Goal: Task Accomplishment & Management: Use online tool/utility

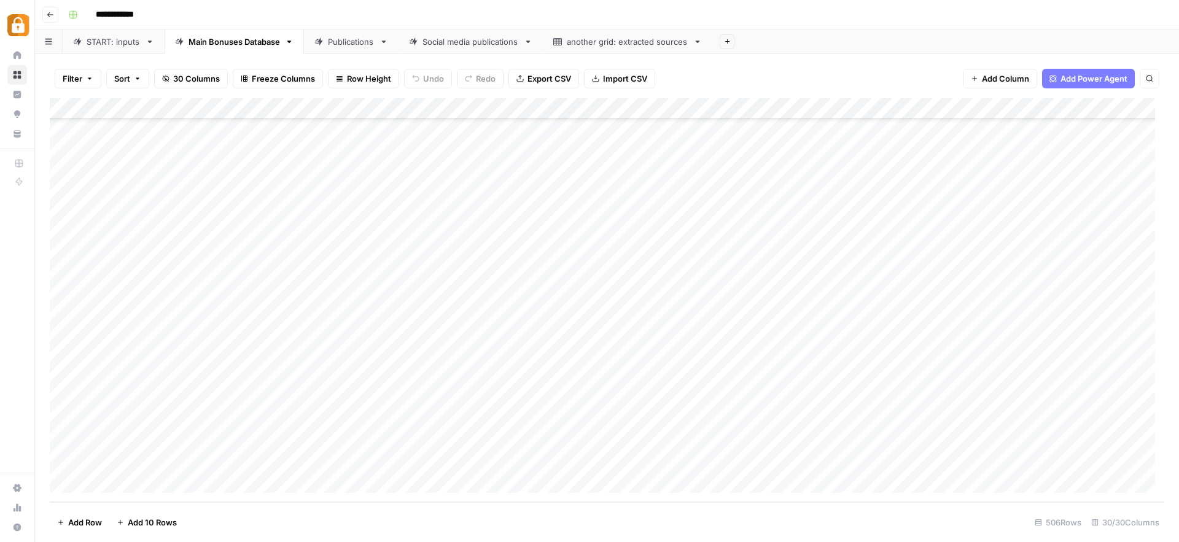
scroll to position [10211, 0]
click at [1096, 329] on div "Add Column" at bounding box center [607, 300] width 1115 height 404
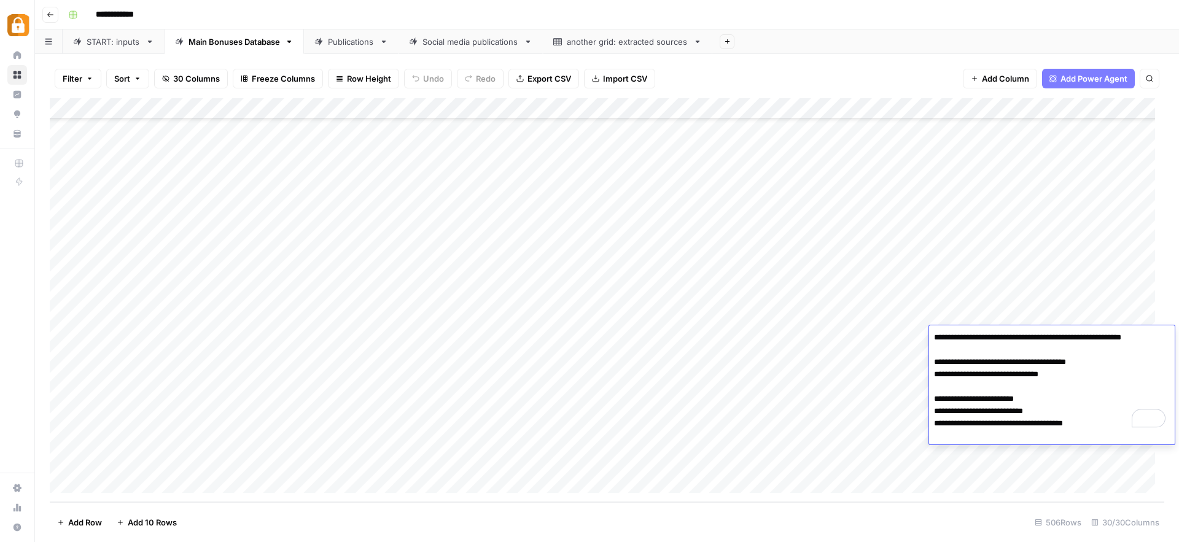
click at [1040, 466] on div "Add Column" at bounding box center [607, 300] width 1115 height 404
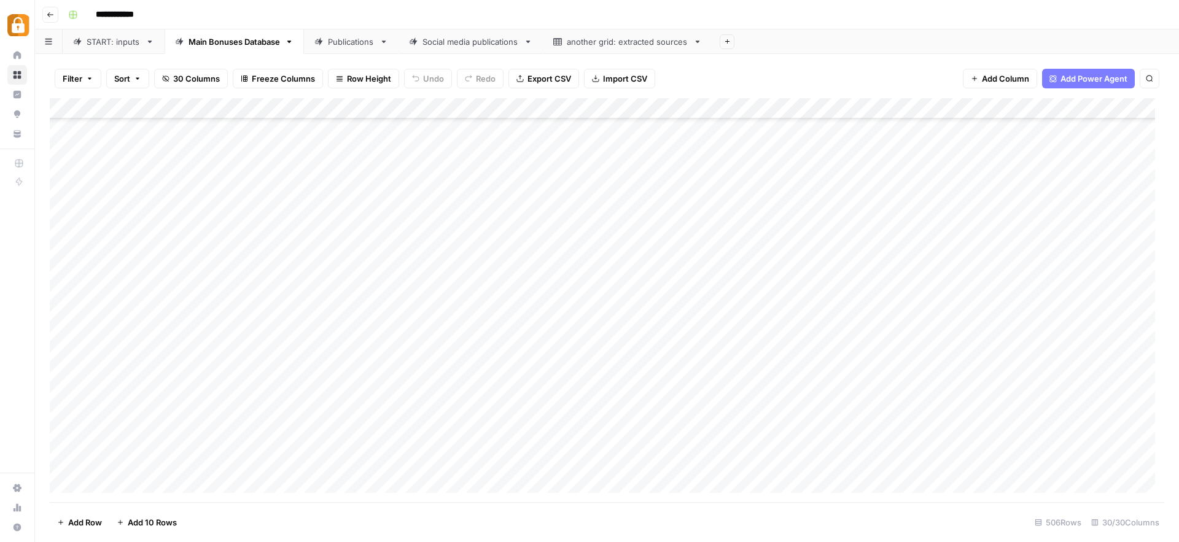
scroll to position [10211, 0]
click at [119, 42] on div "START: inputs" at bounding box center [114, 42] width 54 height 12
click at [370, 406] on div "Add Column" at bounding box center [607, 300] width 1115 height 404
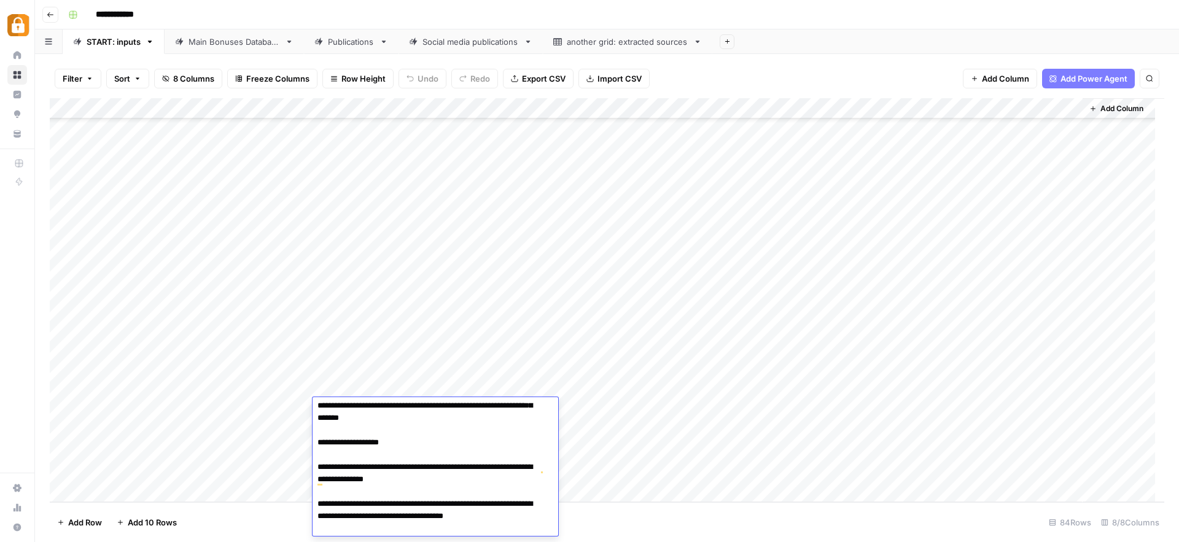
scroll to position [361, 0]
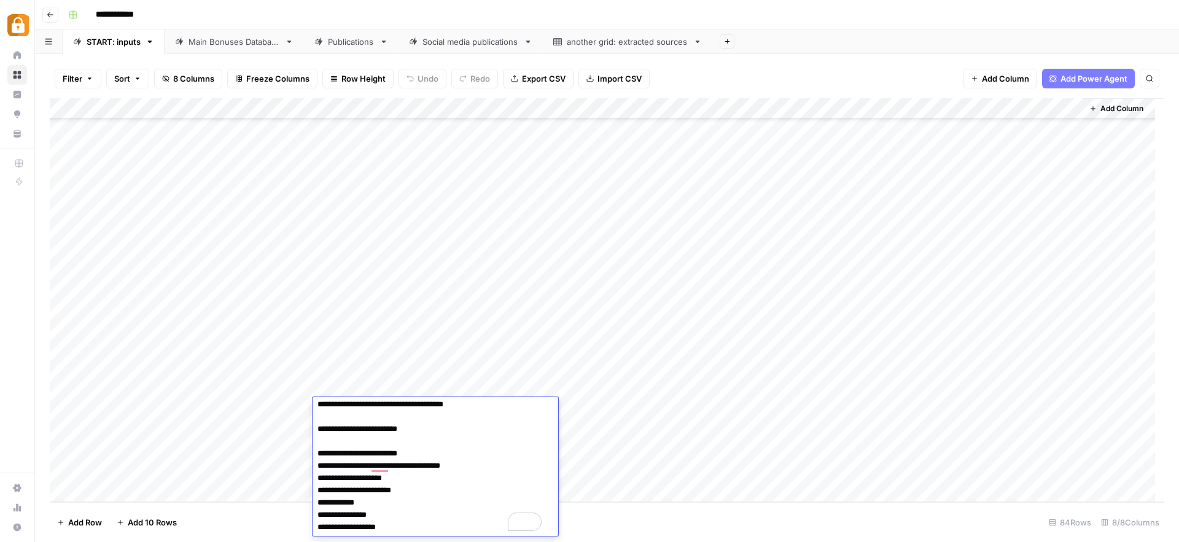
click at [679, 431] on div "Add Column" at bounding box center [607, 300] width 1115 height 404
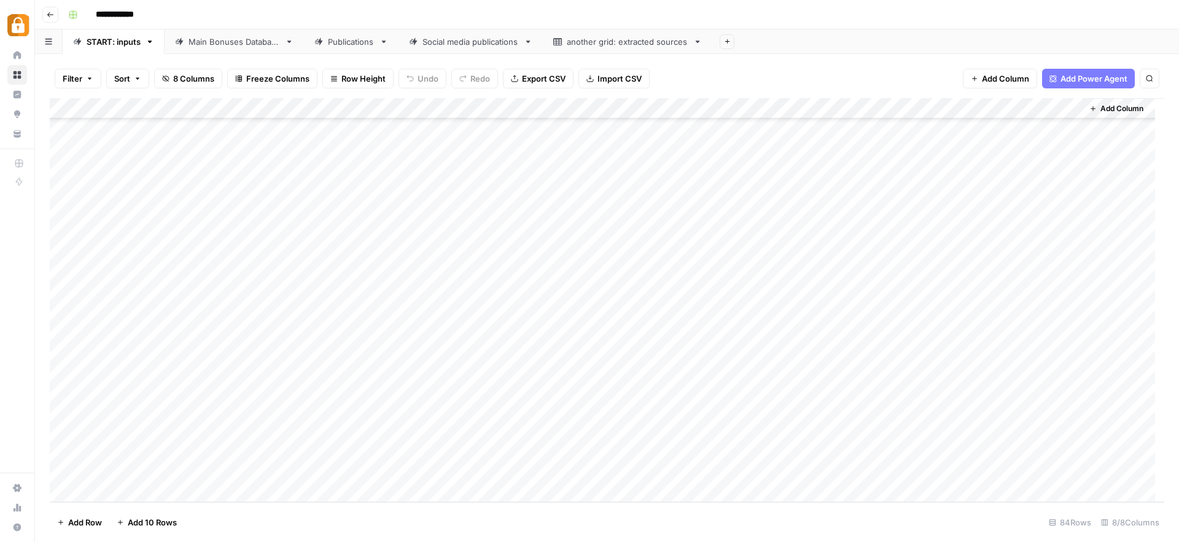
click at [246, 45] on div "Main Bonuses Database" at bounding box center [235, 42] width 92 height 12
click at [130, 46] on div "START: inputs" at bounding box center [114, 42] width 54 height 12
click at [722, 397] on div "Add Column" at bounding box center [607, 300] width 1115 height 404
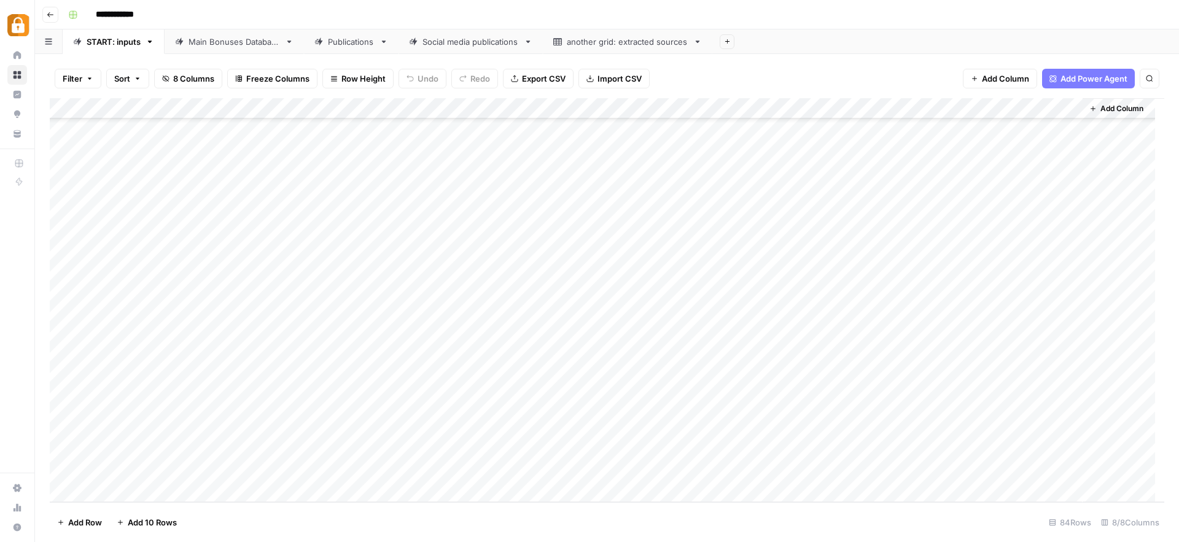
click at [123, 40] on div "START: inputs" at bounding box center [114, 42] width 54 height 12
click at [455, 431] on div "Add Column" at bounding box center [607, 300] width 1115 height 404
type textarea "**********"
click at [669, 411] on div "Add Column" at bounding box center [607, 300] width 1115 height 404
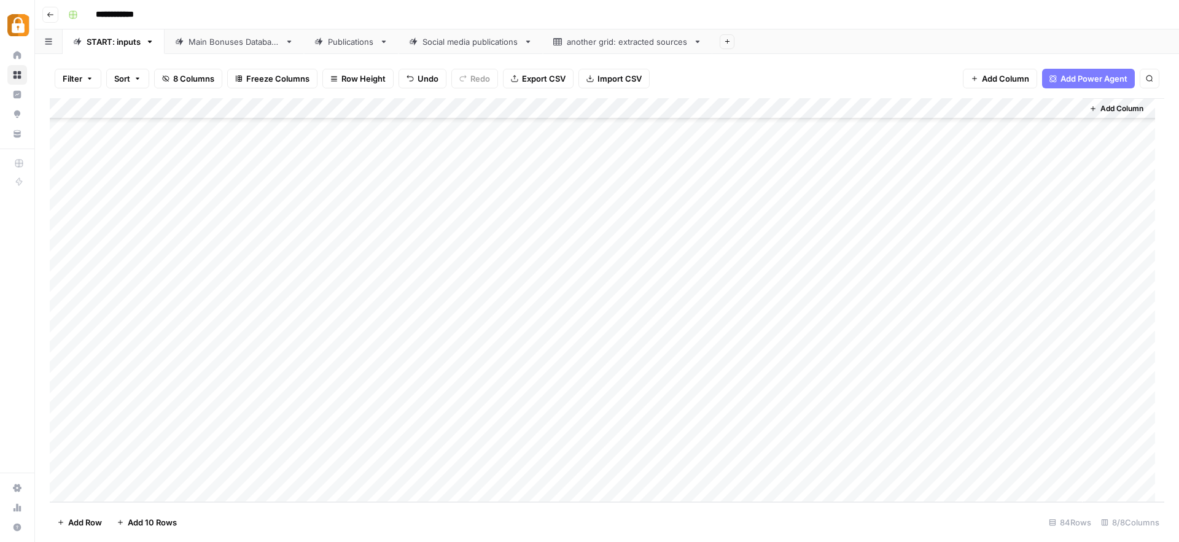
click at [596, 430] on div "Add Column" at bounding box center [607, 300] width 1115 height 404
click at [596, 430] on input "text" at bounding box center [595, 434] width 107 height 11
click at [573, 446] on button "Official Site" at bounding box center [572, 447] width 52 height 15
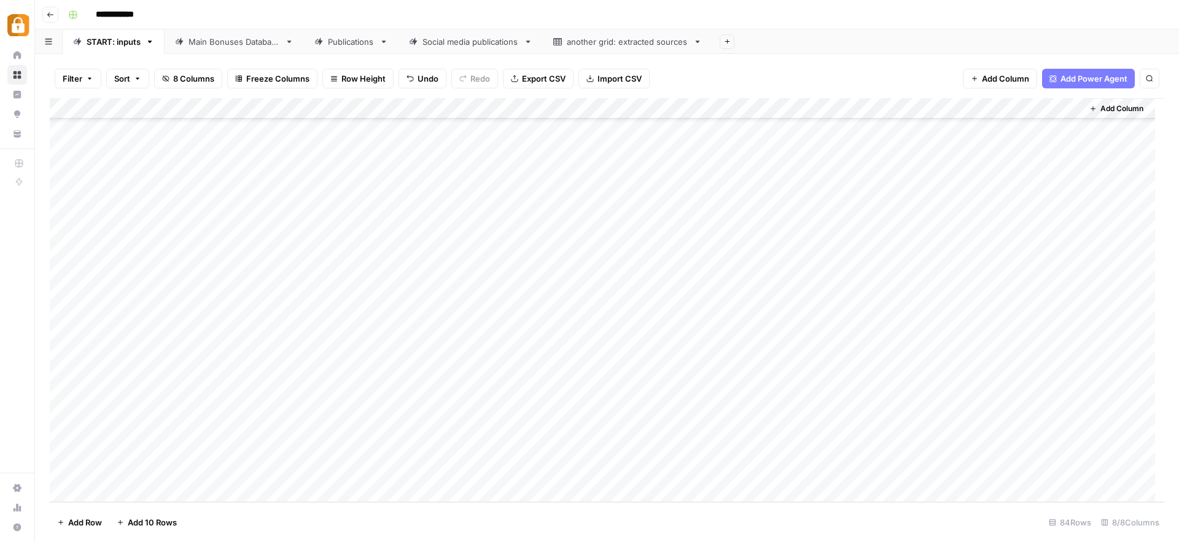
click at [766, 430] on div "Add Column" at bounding box center [607, 300] width 1115 height 404
click at [973, 431] on div "Add Column" at bounding box center [607, 300] width 1115 height 404
click at [244, 44] on div "Main Bonuses Database" at bounding box center [235, 42] width 92 height 12
click at [106, 43] on div "START: inputs" at bounding box center [114, 42] width 54 height 12
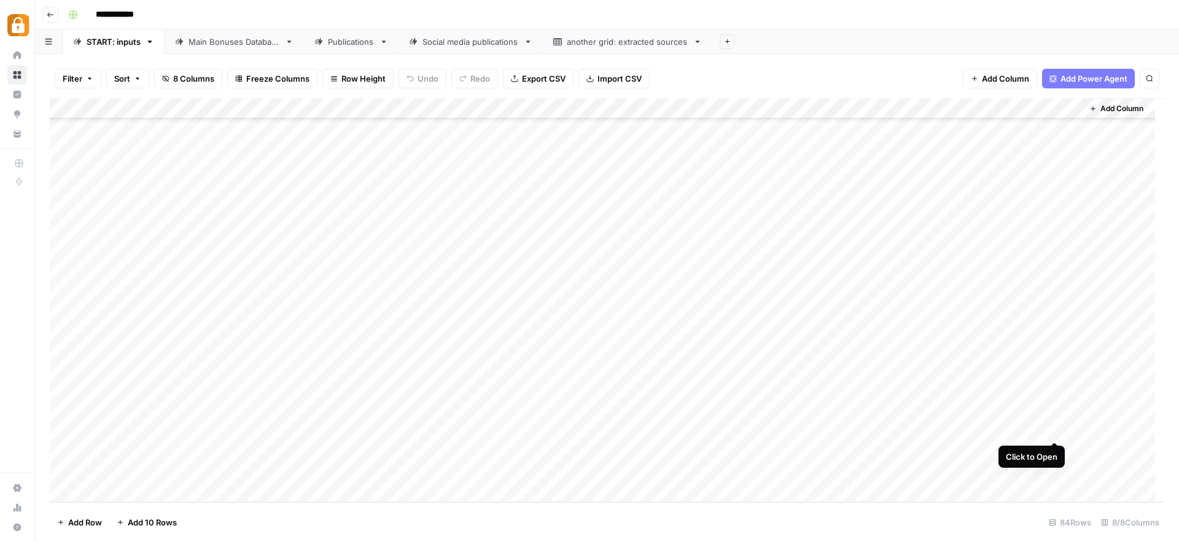
click at [1054, 426] on div "Add Column" at bounding box center [607, 300] width 1115 height 404
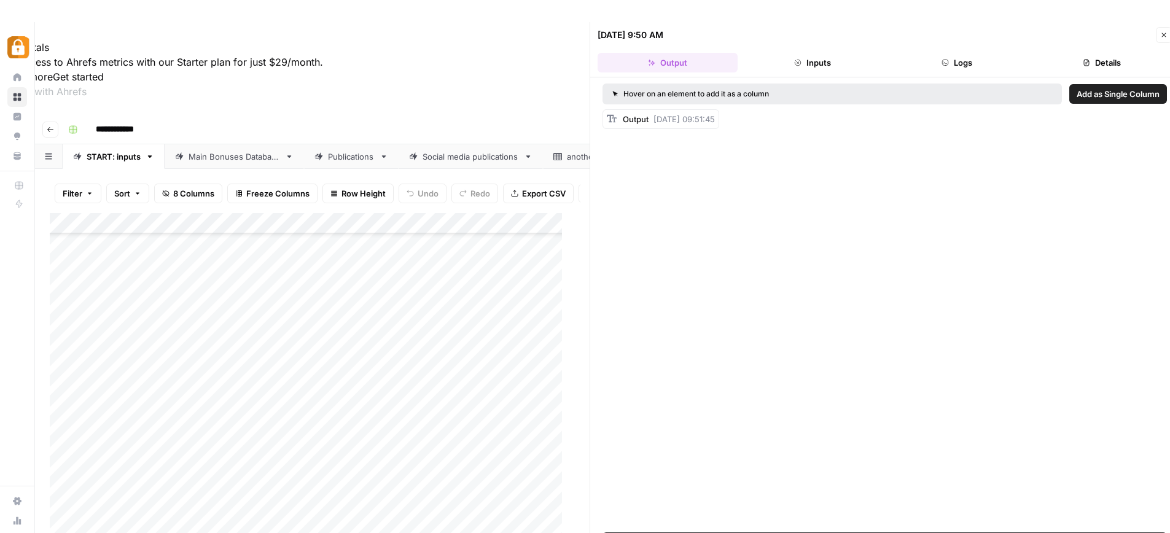
click at [1167, 32] on button "Close" at bounding box center [1164, 35] width 16 height 16
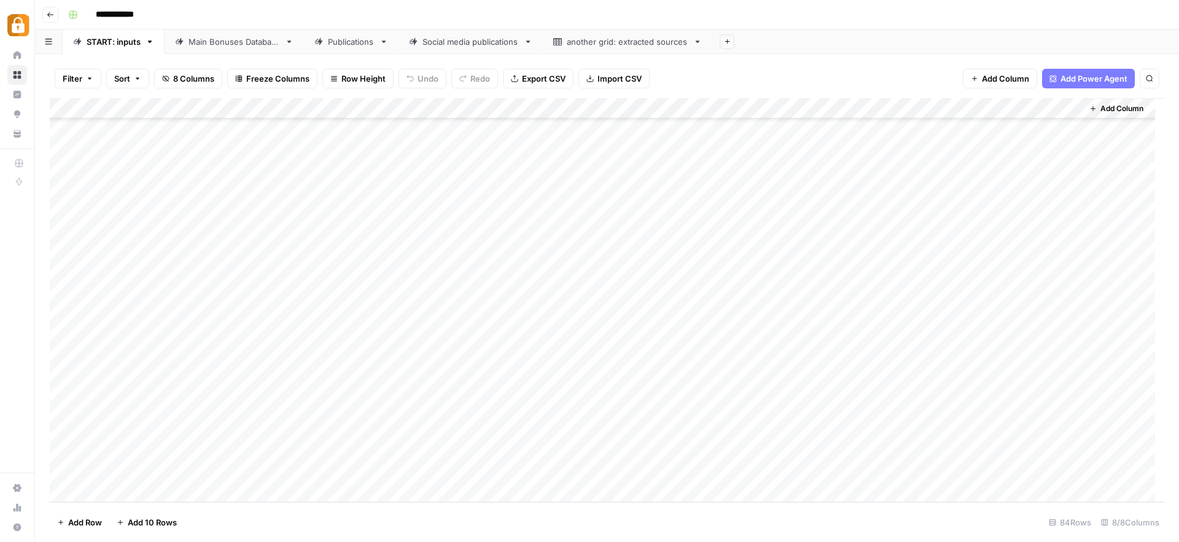
click at [239, 50] on link "Main Bonuses Database" at bounding box center [234, 41] width 139 height 25
click at [298, 380] on div "Add Column" at bounding box center [607, 300] width 1115 height 404
click at [528, 329] on div "Add Column" at bounding box center [607, 300] width 1115 height 404
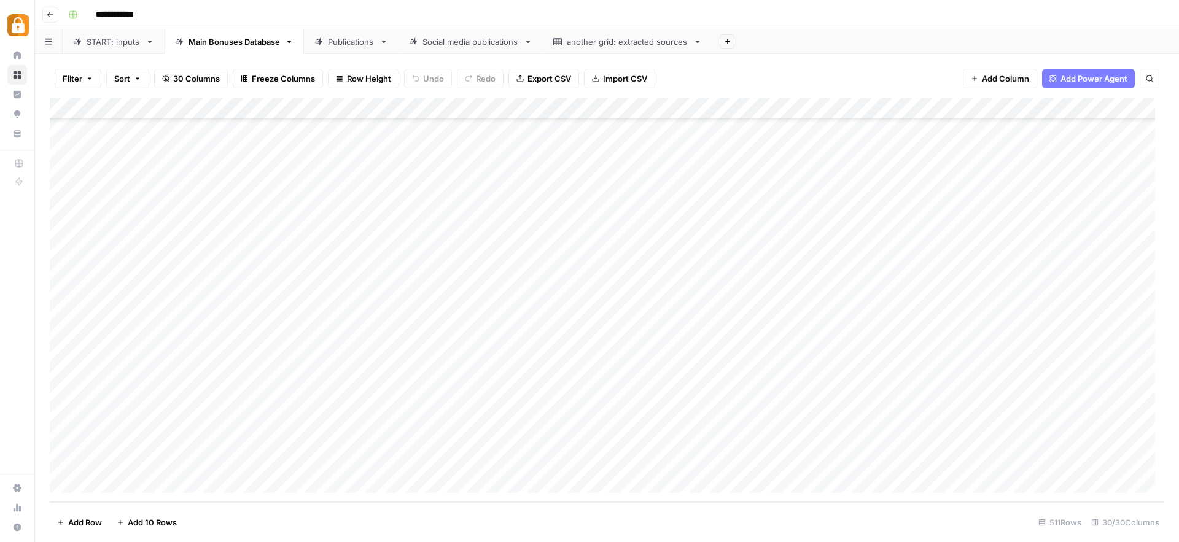
click at [306, 395] on div "Add Column" at bounding box center [607, 300] width 1115 height 404
click at [411, 323] on div "Add Column" at bounding box center [607, 300] width 1115 height 404
click at [328, 376] on div "Add Column" at bounding box center [607, 300] width 1115 height 404
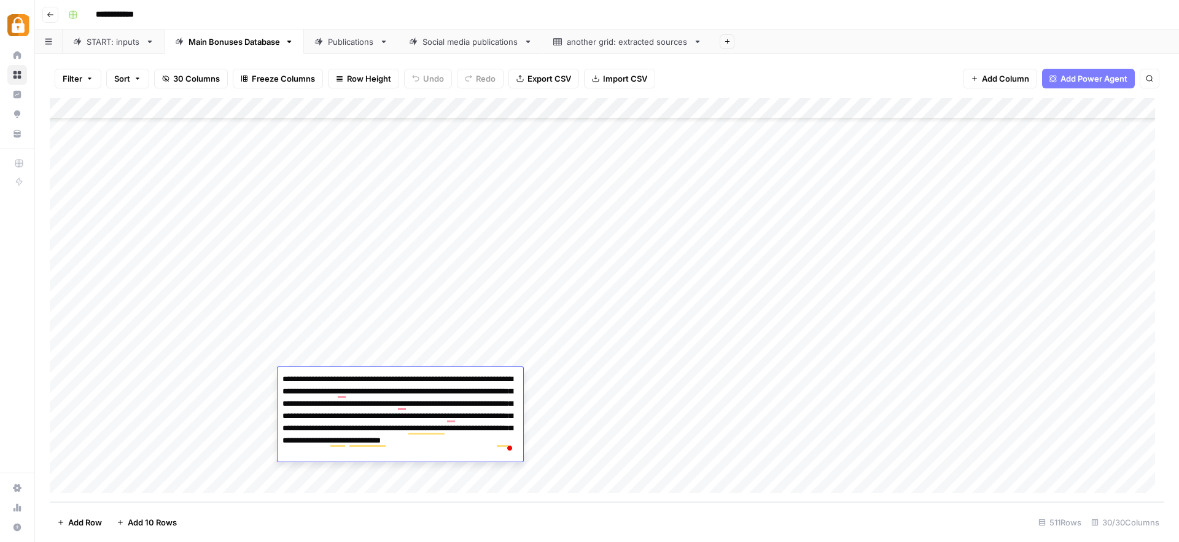
click at [480, 324] on div "Add Column" at bounding box center [607, 300] width 1115 height 404
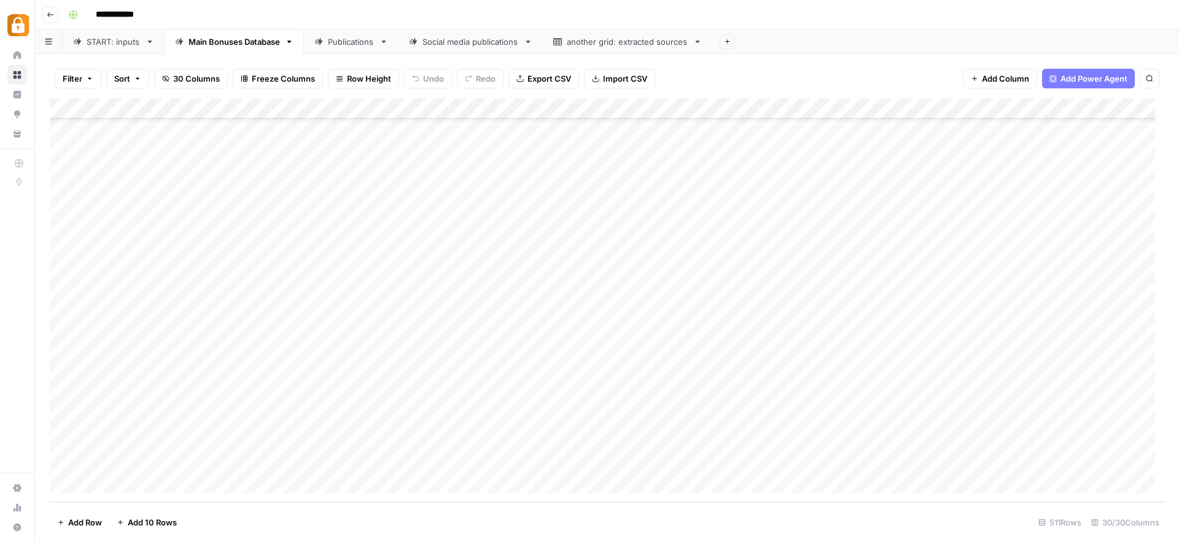
click at [303, 378] on div "Add Column" at bounding box center [607, 300] width 1115 height 404
click at [304, 378] on div "Add Column" at bounding box center [607, 300] width 1115 height 404
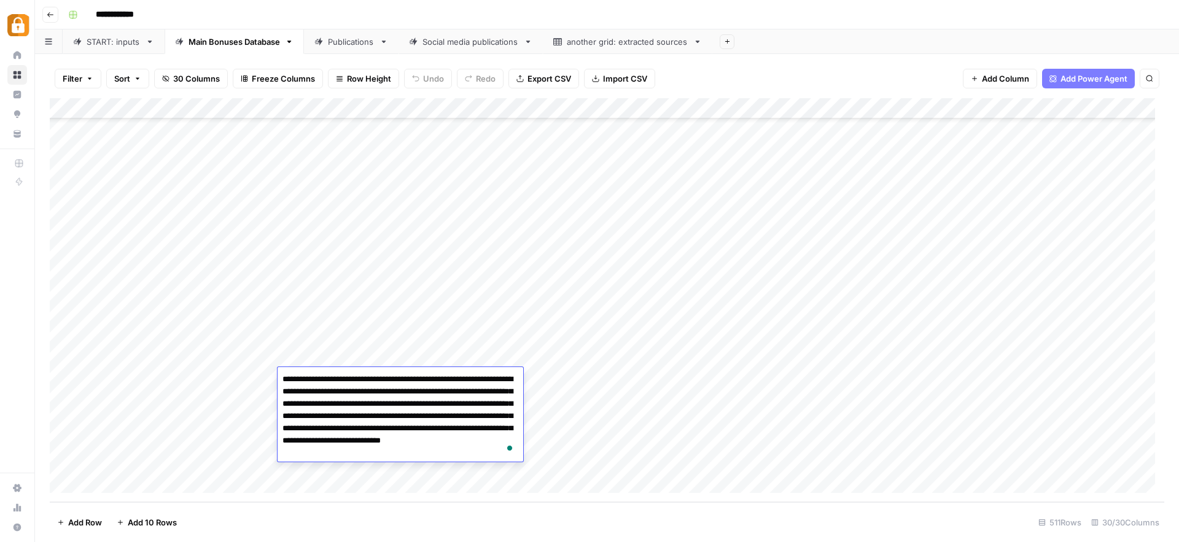
drag, startPoint x: 400, startPoint y: 382, endPoint x: 488, endPoint y: 392, distance: 89.0
click at [487, 389] on textarea "**********" at bounding box center [401, 416] width 246 height 91
drag, startPoint x: 365, startPoint y: 411, endPoint x: 449, endPoint y: 432, distance: 85.9
click at [449, 432] on textarea "**********" at bounding box center [401, 416] width 246 height 91
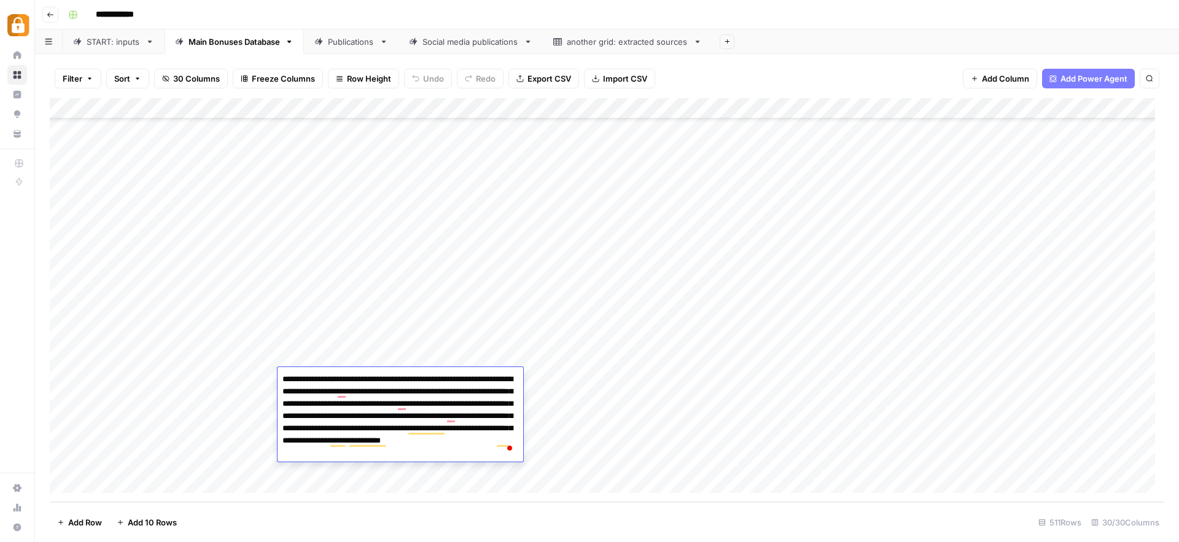
click at [569, 418] on div "Add Column" at bounding box center [607, 300] width 1115 height 404
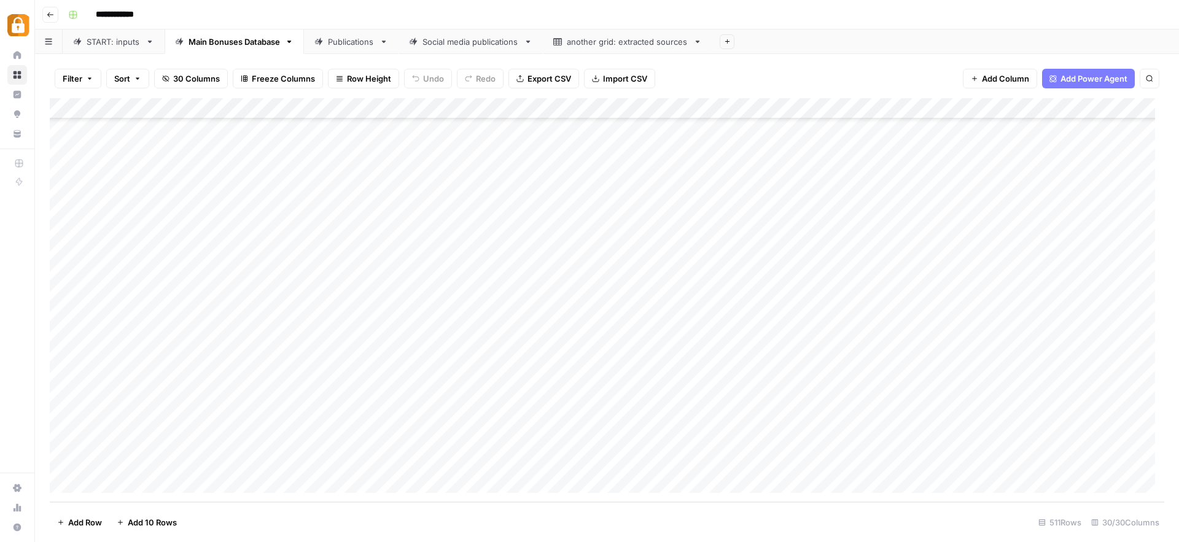
click at [315, 375] on div "Add Column" at bounding box center [607, 300] width 1115 height 404
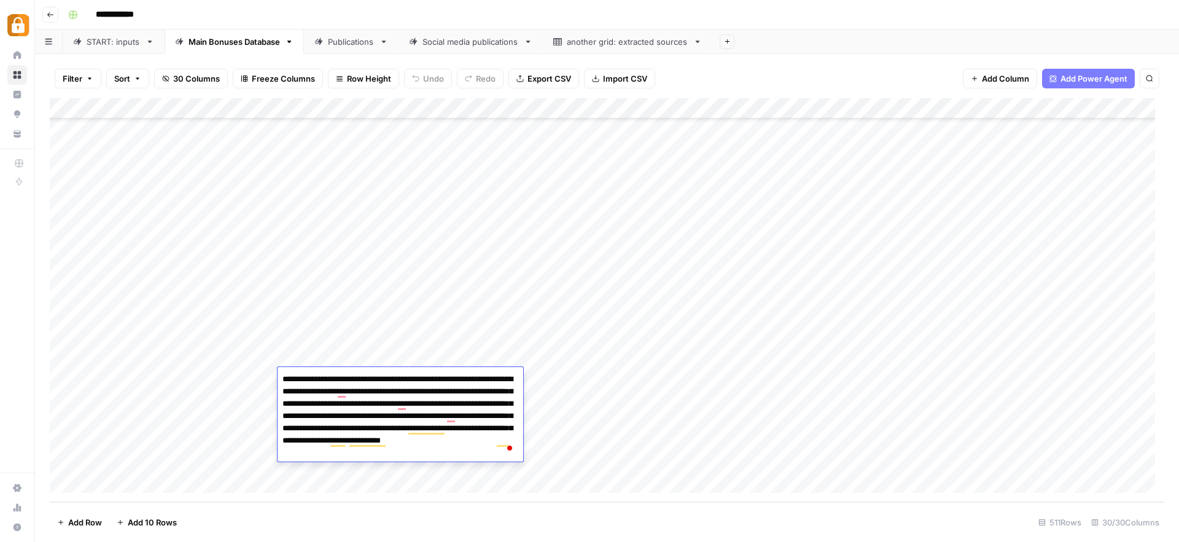
click at [502, 285] on div "Add Column" at bounding box center [607, 300] width 1115 height 404
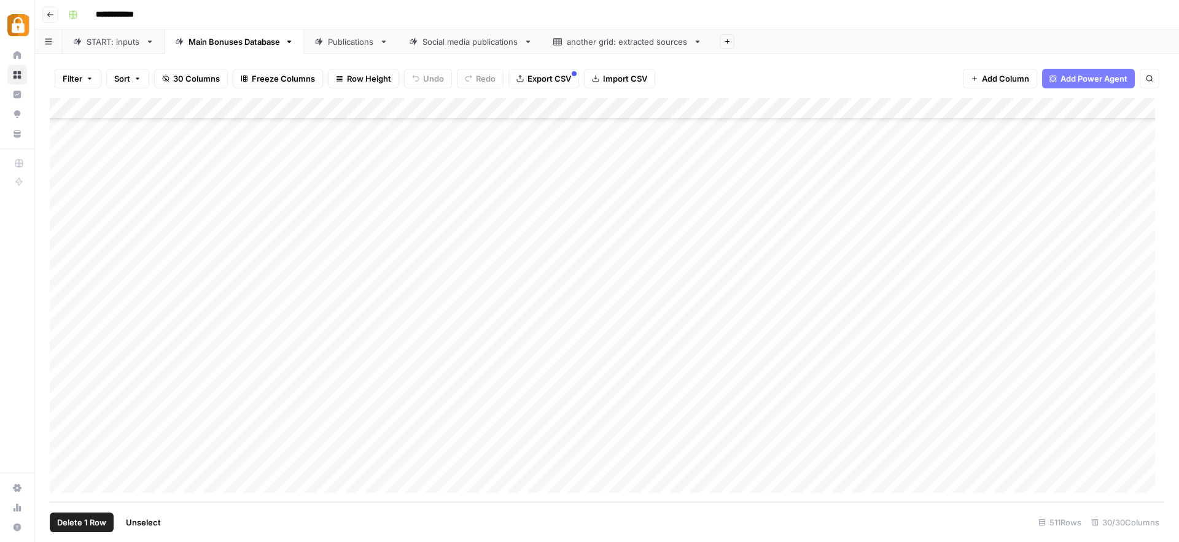
click at [66, 461] on div "Add Column" at bounding box center [607, 300] width 1115 height 404
click at [64, 440] on div "Add Column" at bounding box center [607, 300] width 1115 height 404
click at [64, 420] on div "Add Column" at bounding box center [607, 300] width 1115 height 404
click at [65, 394] on div "Add Column" at bounding box center [607, 300] width 1115 height 404
click at [64, 383] on div "Add Column" at bounding box center [607, 300] width 1115 height 404
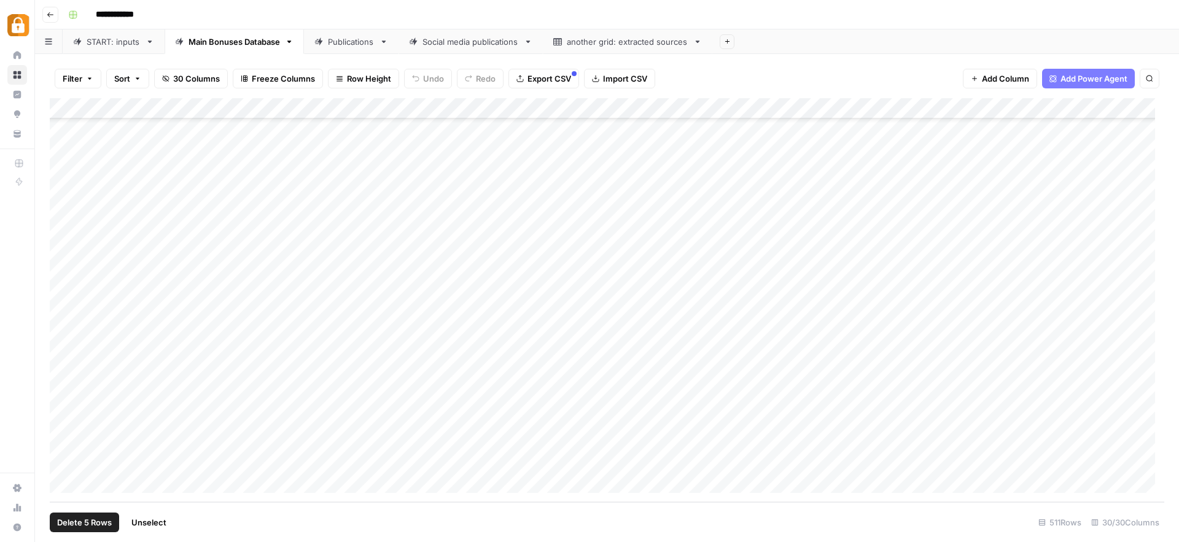
click at [70, 524] on span "Delete 5 Rows" at bounding box center [84, 522] width 55 height 12
click at [559, 146] on button "Delete" at bounding box center [545, 142] width 41 height 22
click at [115, 47] on div "START: inputs" at bounding box center [114, 42] width 54 height 12
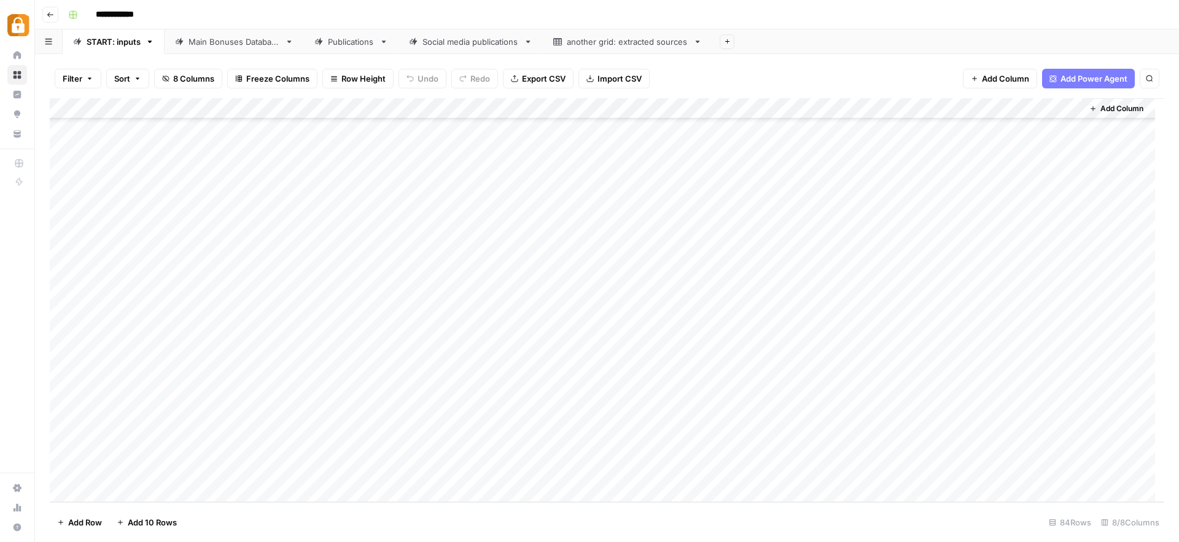
click at [794, 426] on div "Add Column" at bounding box center [607, 300] width 1115 height 404
click at [1071, 427] on div "Add Column" at bounding box center [607, 300] width 1115 height 404
click at [211, 49] on link "Main Bonuses Database" at bounding box center [234, 41] width 139 height 25
click at [316, 396] on div "Add Column" at bounding box center [607, 300] width 1115 height 404
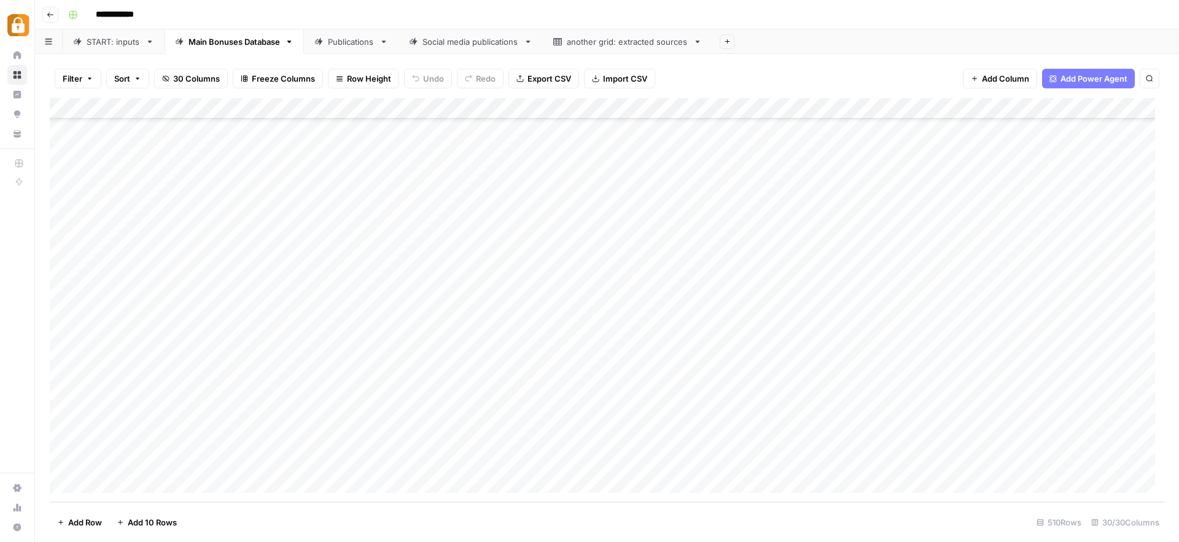
click at [316, 396] on div "Add Column" at bounding box center [607, 300] width 1115 height 404
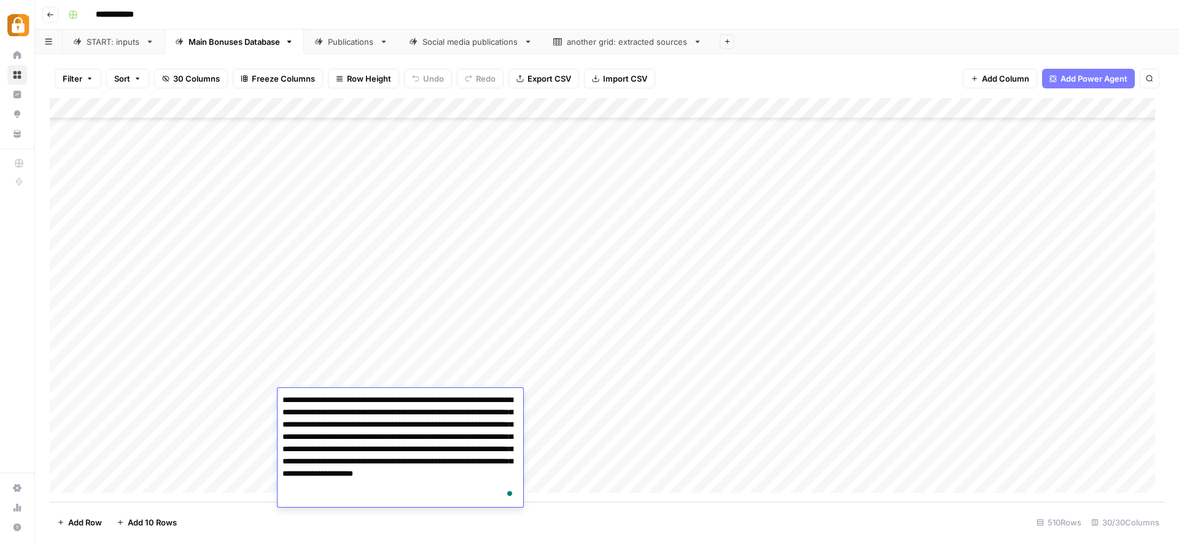
drag, startPoint x: 351, startPoint y: 415, endPoint x: 454, endPoint y: 454, distance: 109.8
click at [454, 454] on textarea "**********" at bounding box center [401, 449] width 246 height 115
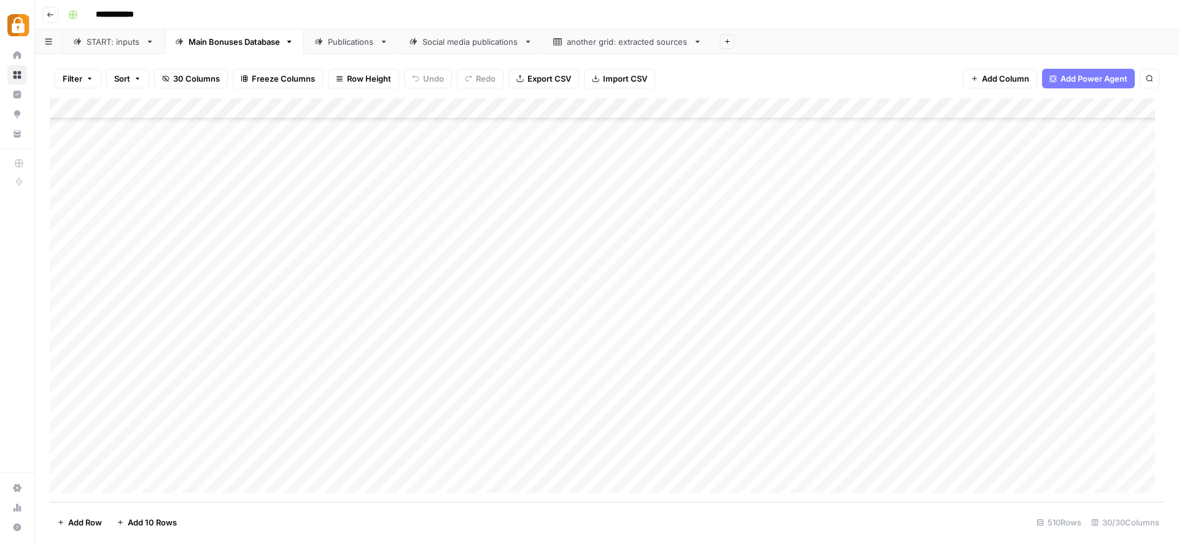
click at [306, 268] on div "Add Column" at bounding box center [607, 300] width 1115 height 404
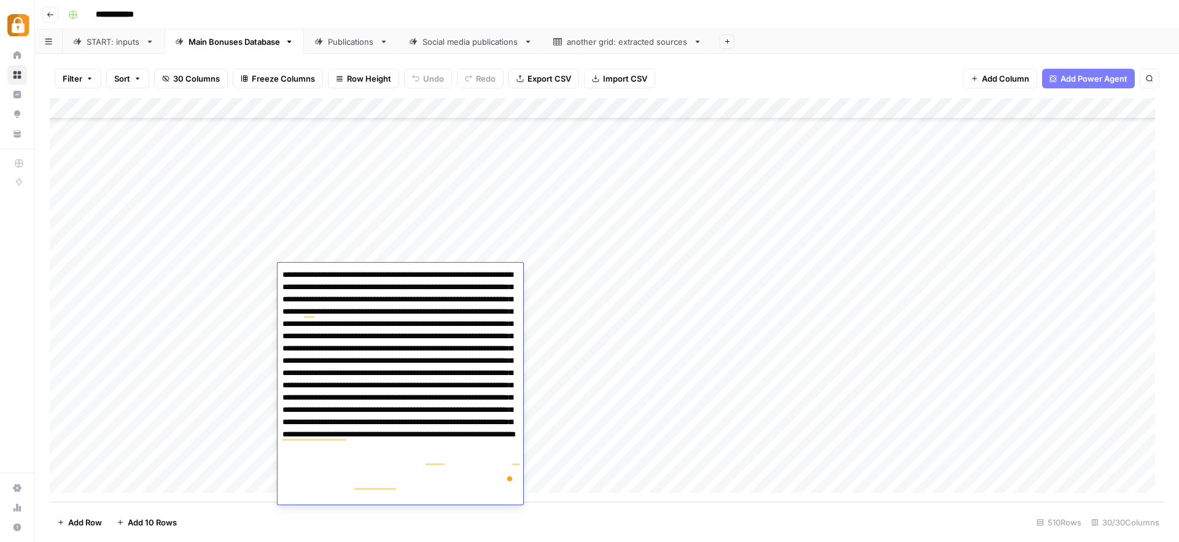
click at [563, 271] on div "Add Column" at bounding box center [607, 300] width 1115 height 404
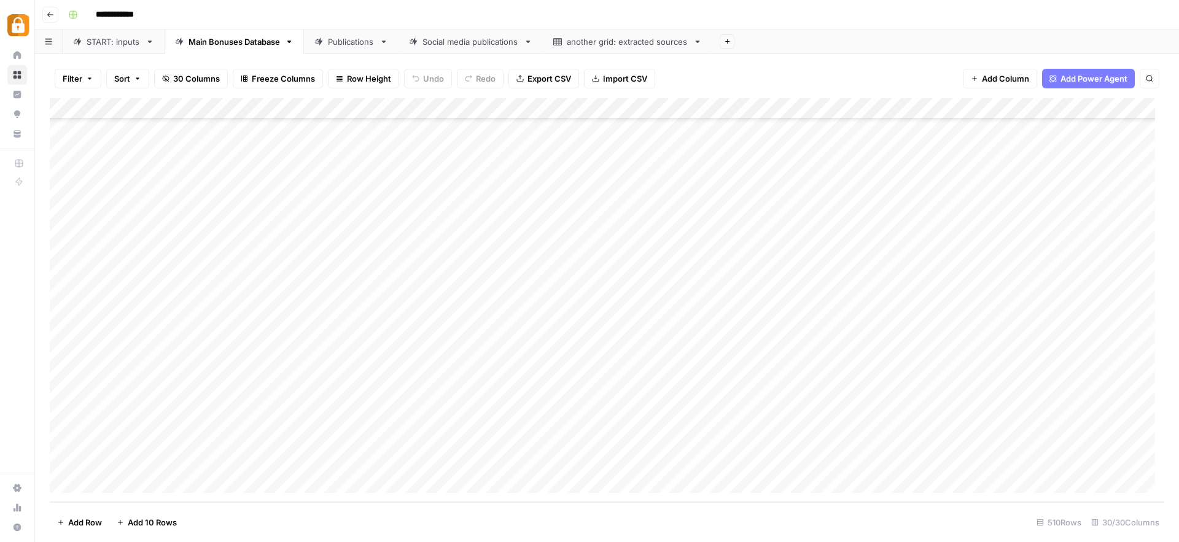
click at [321, 395] on div "Add Column" at bounding box center [607, 300] width 1115 height 404
click at [580, 403] on div "Add Column" at bounding box center [607, 300] width 1115 height 404
click at [313, 421] on div "Add Column" at bounding box center [607, 300] width 1115 height 404
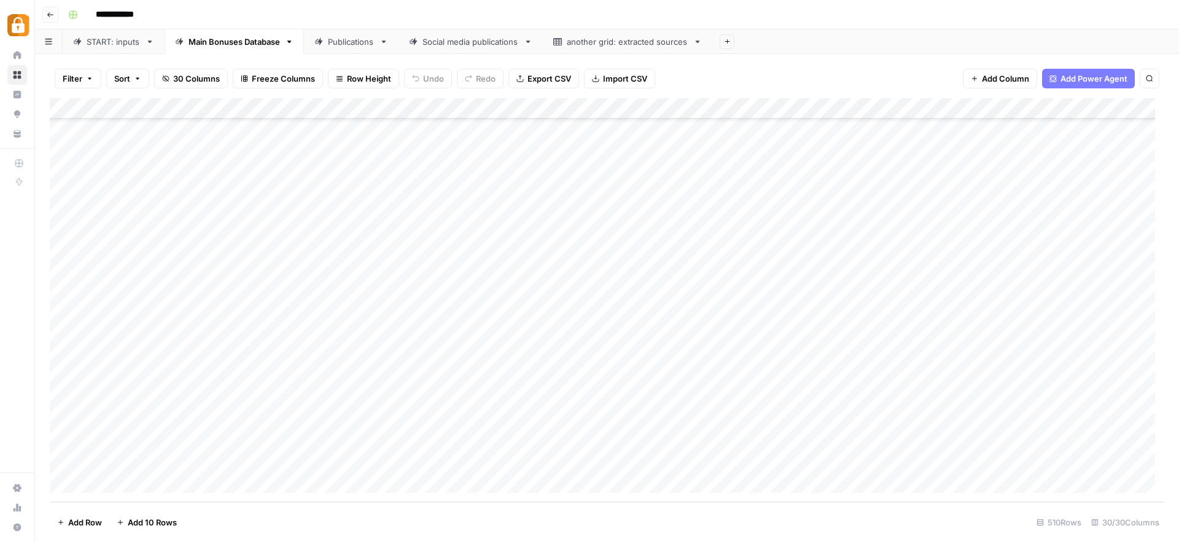
click at [586, 448] on div "Add Column" at bounding box center [607, 300] width 1115 height 404
click at [314, 458] on div "Add Column" at bounding box center [607, 300] width 1115 height 404
click at [99, 43] on div "START: inputs" at bounding box center [114, 42] width 54 height 12
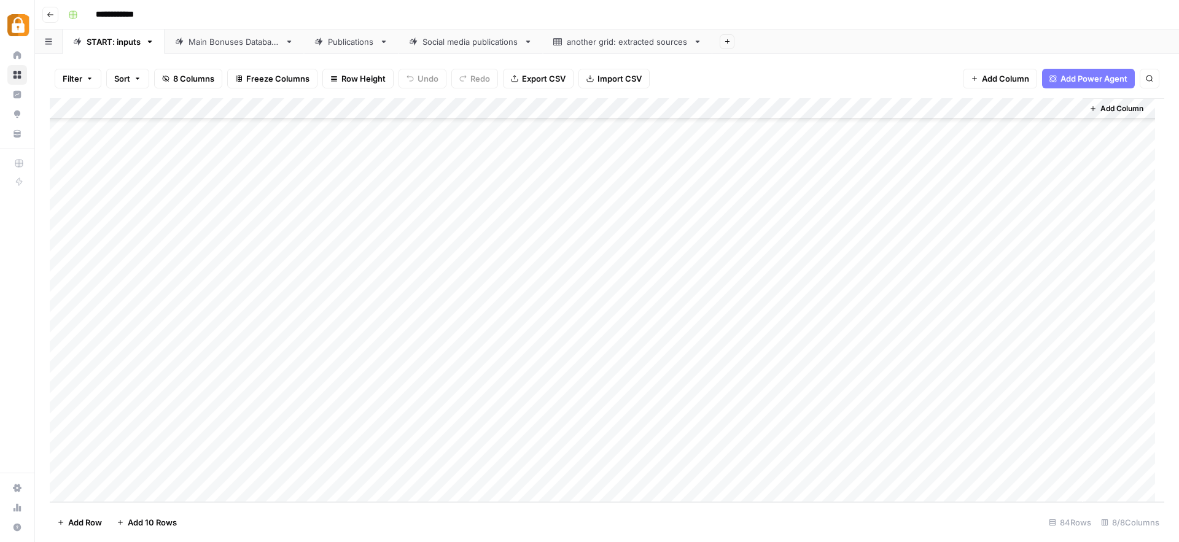
click at [209, 45] on div "Main Bonuses Database" at bounding box center [235, 42] width 92 height 12
click at [59, 400] on div "Add Column" at bounding box center [607, 300] width 1115 height 404
click at [61, 421] on div "Add Column" at bounding box center [607, 300] width 1115 height 404
click at [63, 441] on div "Add Column" at bounding box center [607, 300] width 1115 height 404
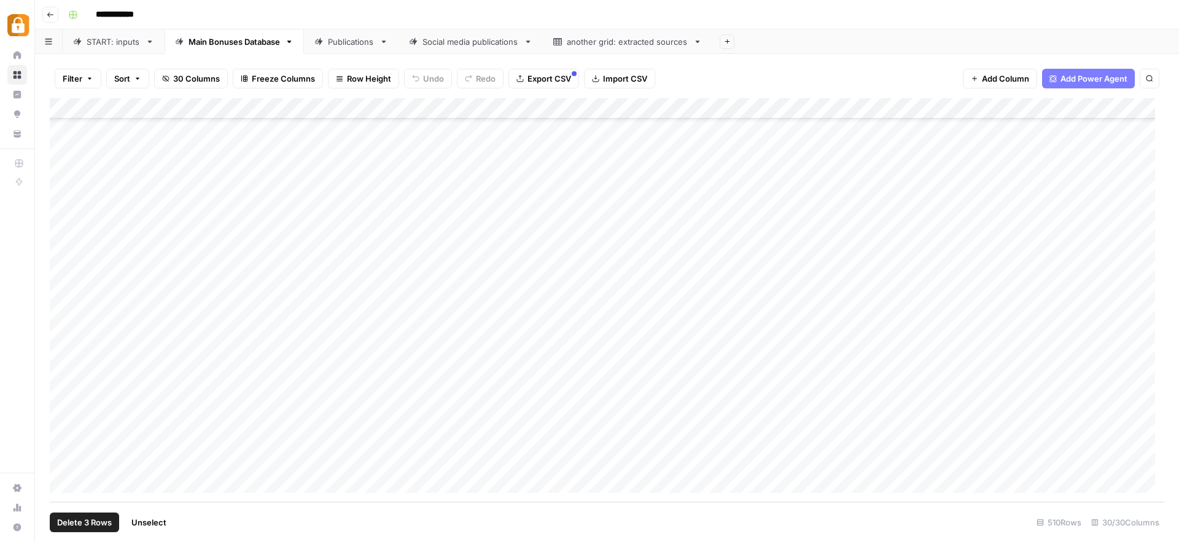
click at [62, 462] on div "Add Column" at bounding box center [607, 300] width 1115 height 404
click at [95, 519] on span "Delete 4 Rows" at bounding box center [84, 522] width 55 height 12
click at [553, 146] on span "Delete" at bounding box center [545, 142] width 26 height 12
click at [106, 42] on div "START: inputs" at bounding box center [114, 42] width 54 height 12
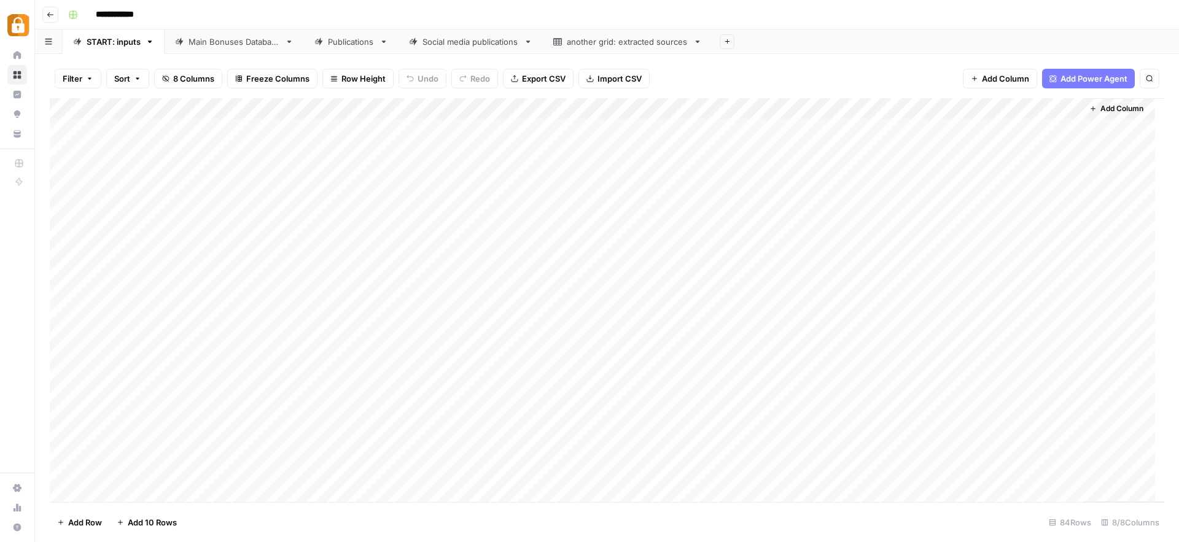
click at [1056, 109] on div "Add Column" at bounding box center [607, 300] width 1115 height 404
click at [1070, 431] on div "Add Column" at bounding box center [607, 300] width 1115 height 404
click at [499, 431] on div "Add Column" at bounding box center [607, 300] width 1115 height 404
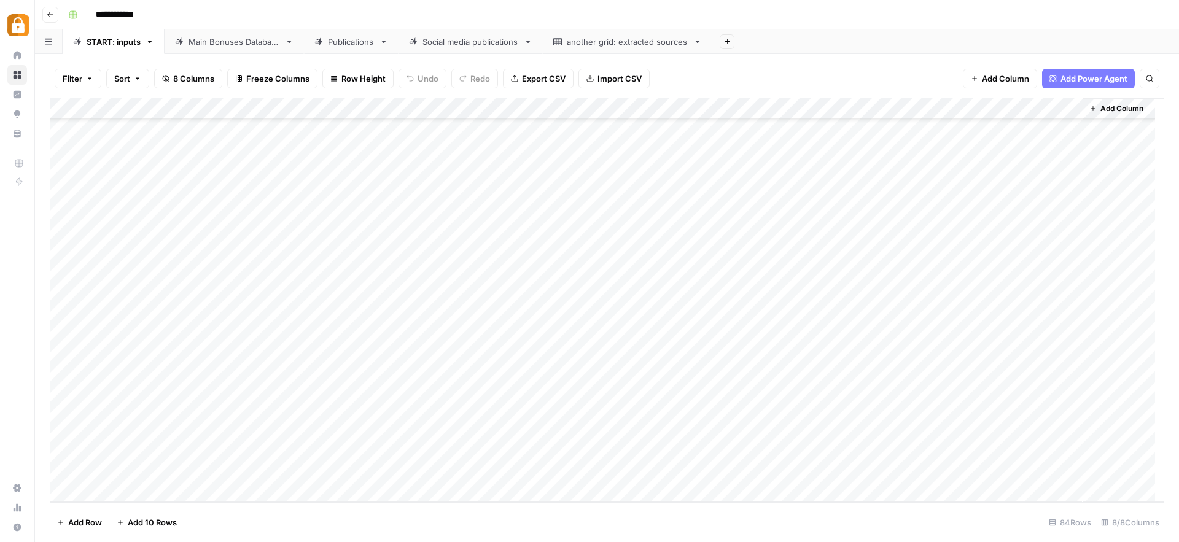
click at [698, 429] on div "Add Column" at bounding box center [607, 300] width 1115 height 404
click at [217, 48] on link "Main Bonuses Database" at bounding box center [234, 41] width 139 height 25
click at [302, 402] on div "Add Column" at bounding box center [607, 300] width 1115 height 404
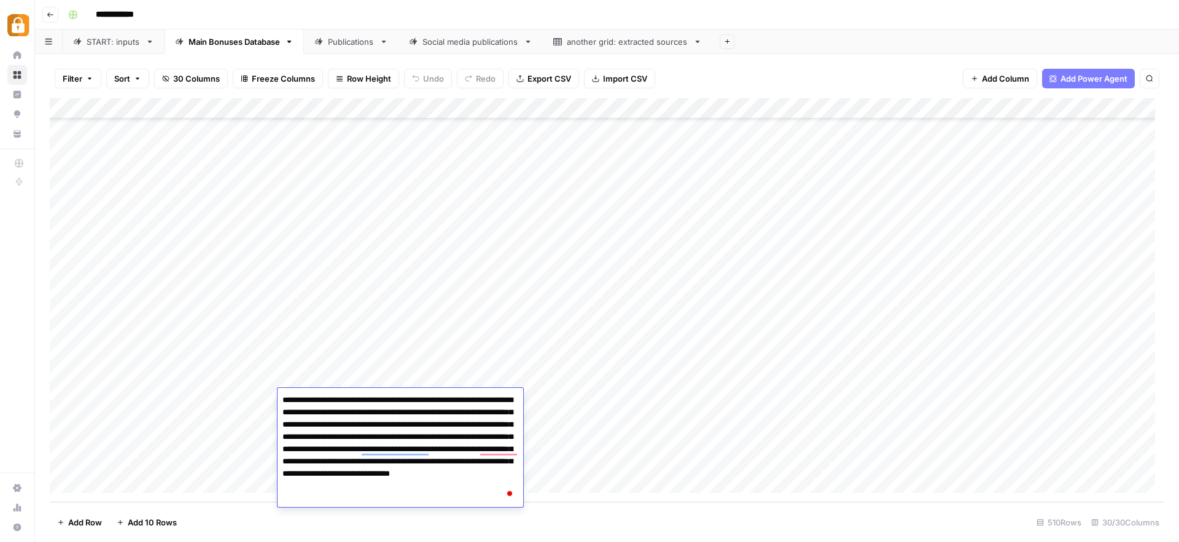
click at [596, 405] on div "Add Column" at bounding box center [607, 300] width 1115 height 404
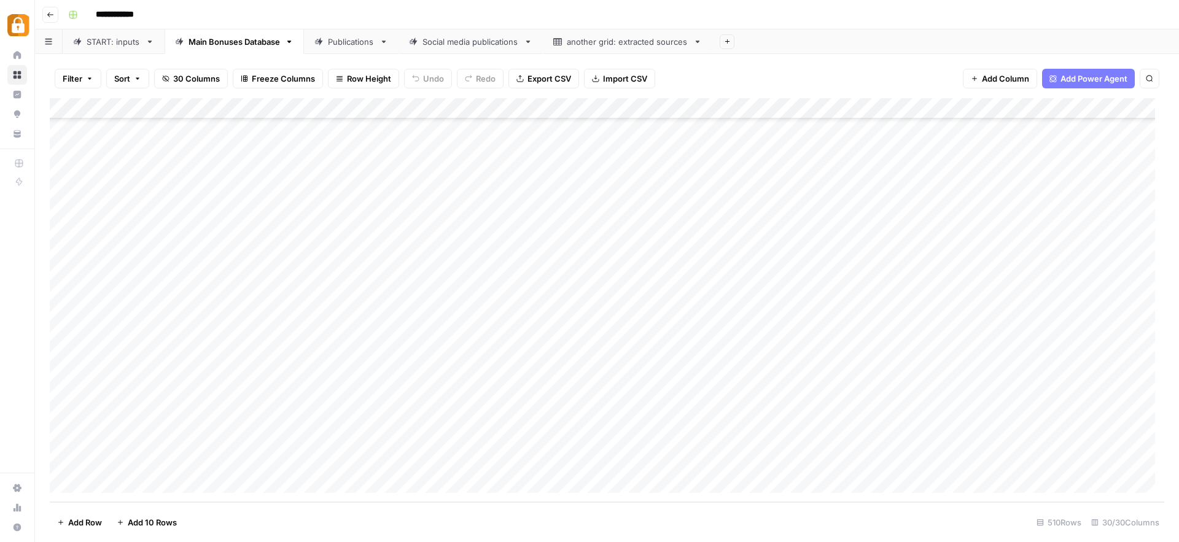
click at [768, 20] on div "**********" at bounding box center [615, 15] width 1104 height 20
